Goal: Transaction & Acquisition: Purchase product/service

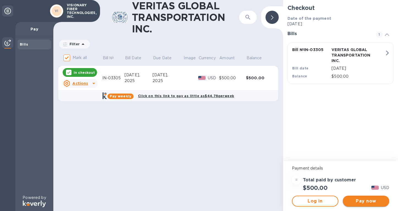
click at [354, 200] on span "Pay now" at bounding box center [366, 201] width 38 height 7
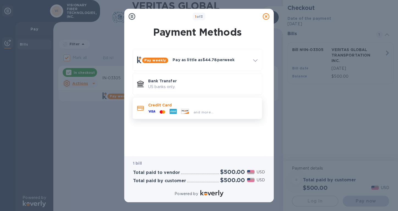
click at [204, 113] on span "and more..." at bounding box center [203, 112] width 20 height 4
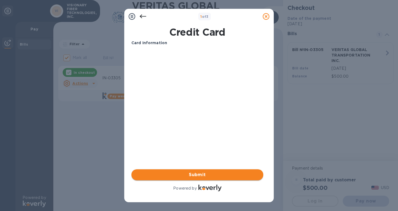
click at [196, 175] on span "Submit" at bounding box center [197, 175] width 123 height 7
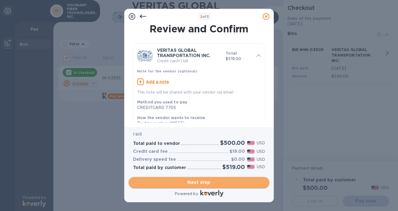
click at [189, 185] on span "Next step" at bounding box center [199, 182] width 132 height 7
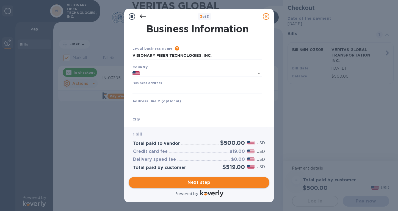
type input "[GEOGRAPHIC_DATA]"
click at [167, 85] on div "Business address" at bounding box center [197, 87] width 130 height 13
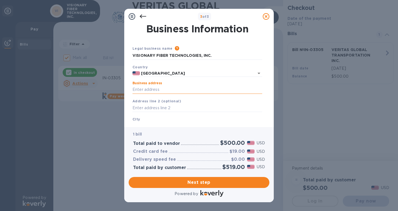
click at [163, 90] on input "Business address" at bounding box center [197, 90] width 130 height 8
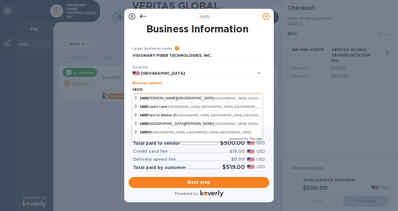
type input "[STREET_ADDRESS]"
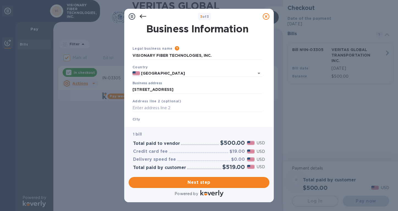
click at [158, 124] on div "Business Information Legal business name Please provide the legal name that app…" at bounding box center [198, 75] width 149 height 103
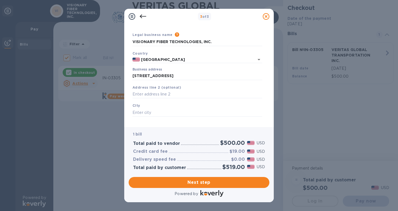
scroll to position [27, 0]
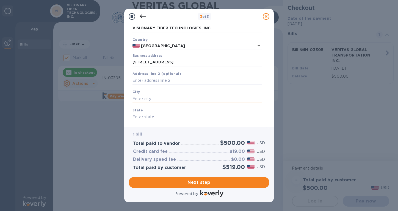
click at [157, 100] on input "text" at bounding box center [197, 99] width 130 height 8
type input "[PERSON_NAME]"
type input "[US_STATE]"
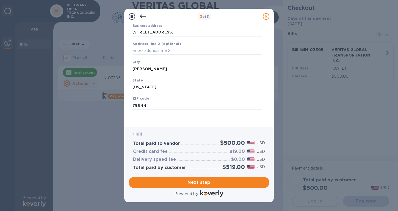
type input "78644"
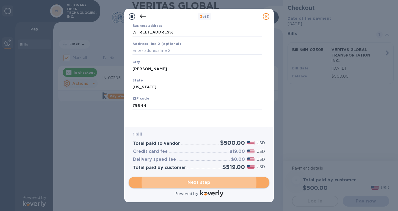
click at [190, 181] on span "Next step" at bounding box center [199, 182] width 132 height 7
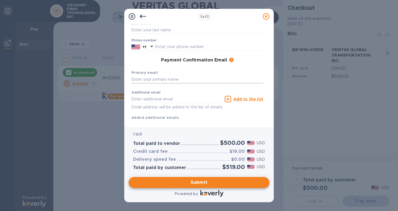
click at [159, 80] on input "text" at bounding box center [197, 80] width 132 height 8
type input "[EMAIL_ADDRESS][DOMAIN_NAME]"
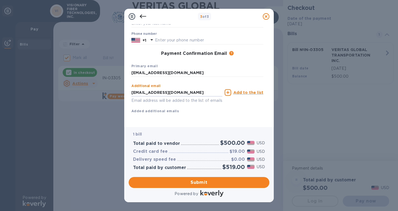
scroll to position [70, 0]
click at [202, 88] on input "[EMAIL_ADDRESS][DOMAIN_NAME]" at bounding box center [176, 92] width 91 height 8
type input "[EMAIL_ADDRESS][DOMAIN_NAME]"
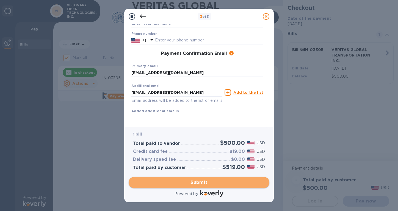
click at [196, 183] on span "Submit" at bounding box center [199, 182] width 132 height 7
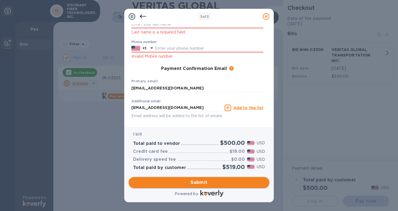
scroll to position [85, 0]
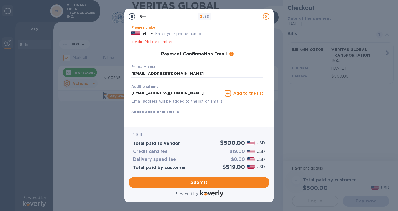
click at [165, 33] on input "text" at bounding box center [209, 34] width 108 height 8
click at [162, 35] on input "5126684928" at bounding box center [209, 34] width 108 height 8
type input "5126684928"
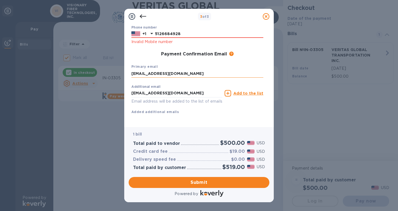
click at [196, 74] on input "[EMAIL_ADDRESS][DOMAIN_NAME]" at bounding box center [197, 73] width 132 height 8
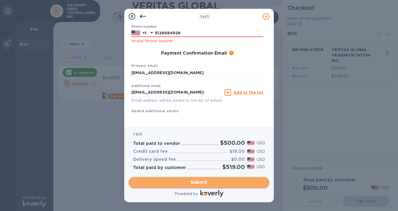
click at [194, 181] on span "Submit" at bounding box center [199, 182] width 132 height 7
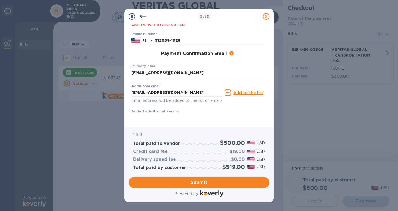
scroll to position [0, 0]
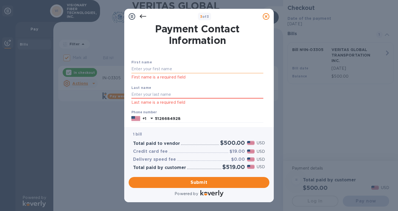
click at [152, 69] on input "text" at bounding box center [197, 69] width 132 height 8
type input "[PERSON_NAME]"
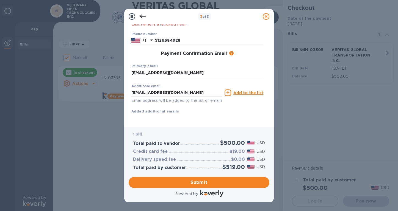
scroll to position [85, 0]
type input "[PERSON_NAME]"
click at [174, 182] on span "Submit" at bounding box center [199, 182] width 132 height 7
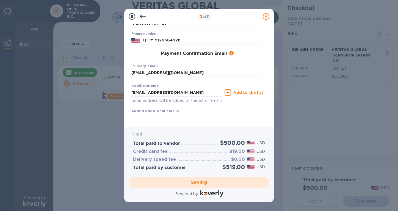
checkbox input "false"
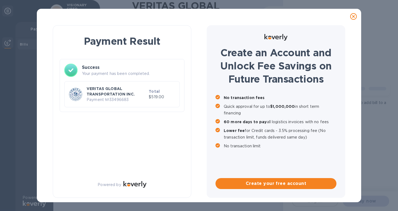
scroll to position [0, 0]
click at [370, 97] on div "Payment Result Success Your payment has been completed. VERITAS GLOBAL TRANSPOR…" at bounding box center [199, 105] width 398 height 211
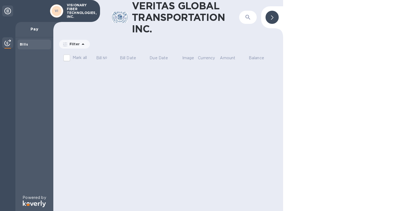
click at [27, 46] on b "Bills" at bounding box center [24, 44] width 8 height 4
click at [25, 45] on b "Bills" at bounding box center [24, 44] width 8 height 4
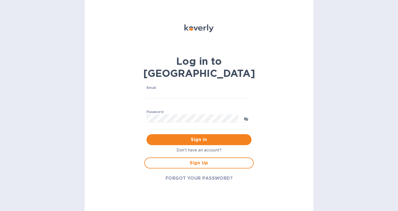
click at [372, 38] on div "Log in to Koverly Email ​ Password ​ Sign in Don't have an account? Sign Up FOR…" at bounding box center [199, 105] width 398 height 211
